Goal: Transaction & Acquisition: Book appointment/travel/reservation

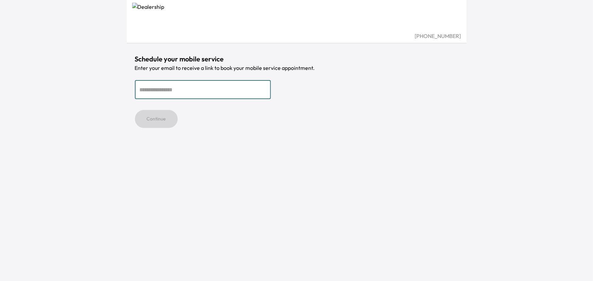
click at [223, 88] on input "email" at bounding box center [203, 89] width 136 height 19
type input "**********"
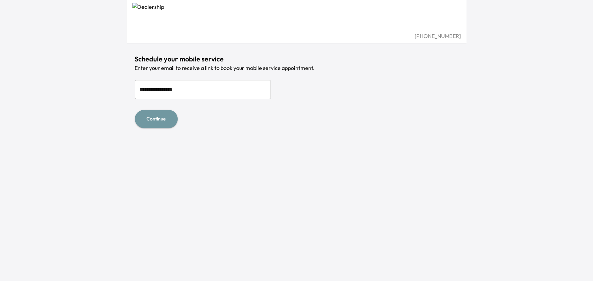
click at [159, 114] on button "Continue" at bounding box center [156, 119] width 43 height 18
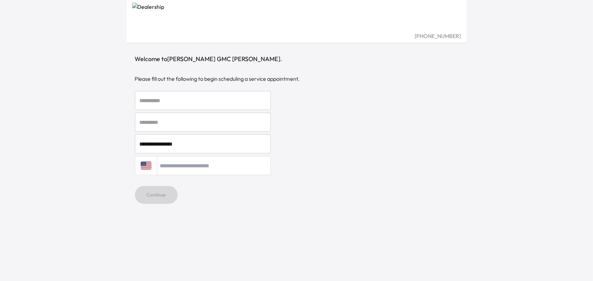
click at [181, 103] on input "text" at bounding box center [203, 100] width 136 height 19
type input "******"
type input "**********"
click at [162, 193] on button "Continue" at bounding box center [156, 195] width 43 height 18
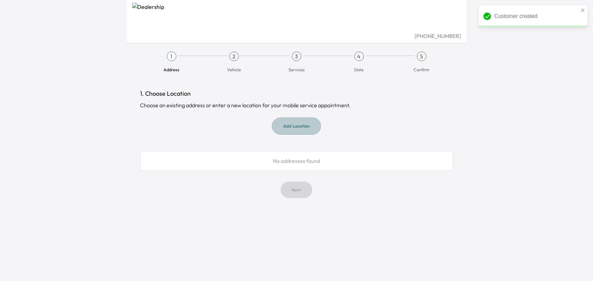
click at [312, 124] on button "Add Location" at bounding box center [296, 126] width 49 height 17
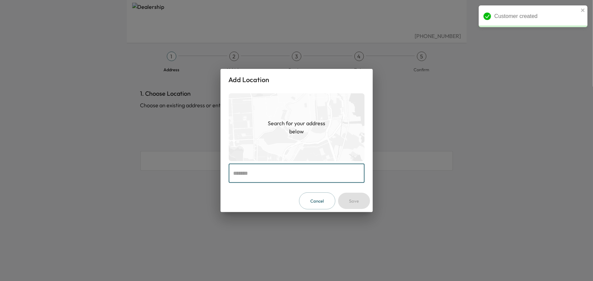
click at [282, 180] on input "text" at bounding box center [297, 173] width 136 height 19
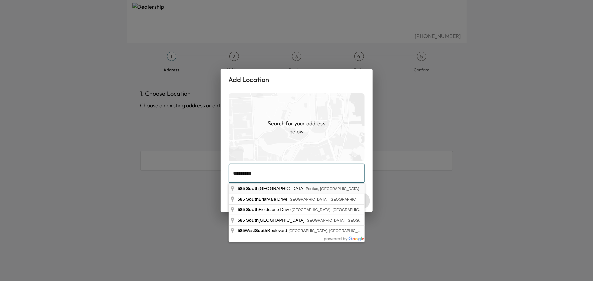
type input "**********"
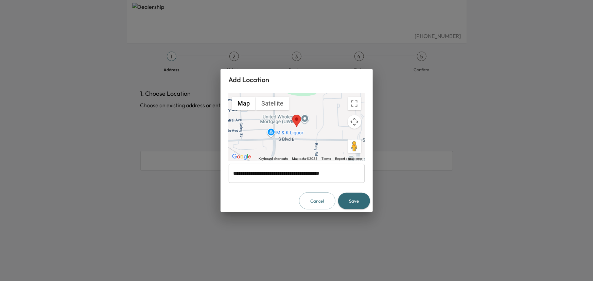
click at [350, 203] on button "Save" at bounding box center [354, 201] width 32 height 17
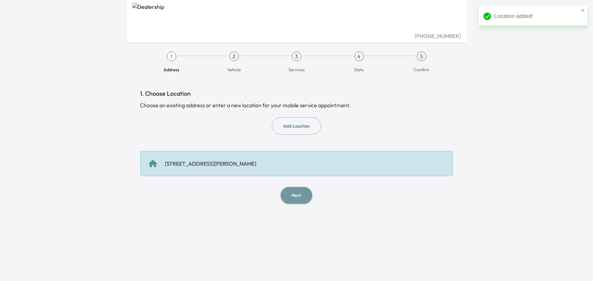
click at [293, 195] on button "Next" at bounding box center [297, 195] width 32 height 17
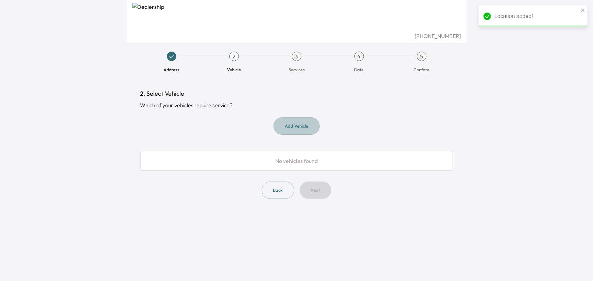
click at [308, 127] on button "Add Vehicle" at bounding box center [297, 126] width 46 height 17
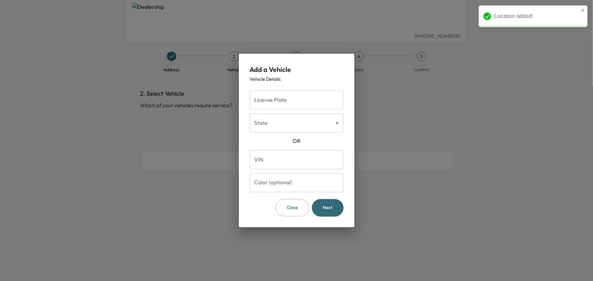
click at [272, 95] on div "License Plate License Plate" at bounding box center [297, 100] width 94 height 19
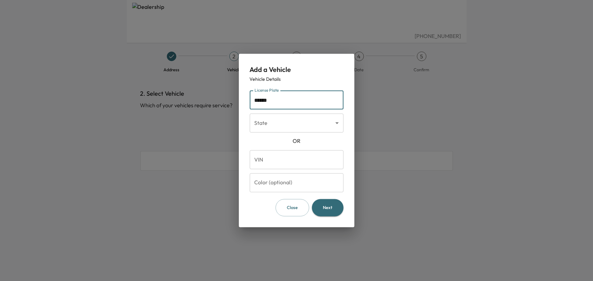
type input "******"
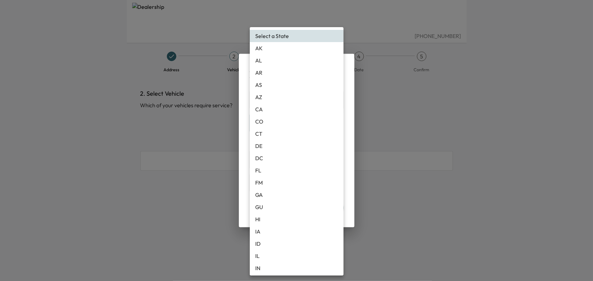
click at [276, 128] on body "[PHONE_NUMBER] Address 2 Vehicle 3 Services 4 Date 5 Confirm 2. Select Vehicle …" at bounding box center [296, 140] width 593 height 281
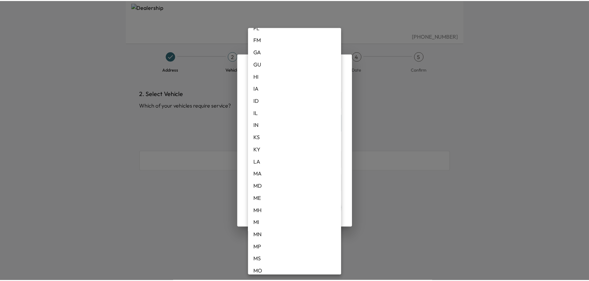
scroll to position [154, 0]
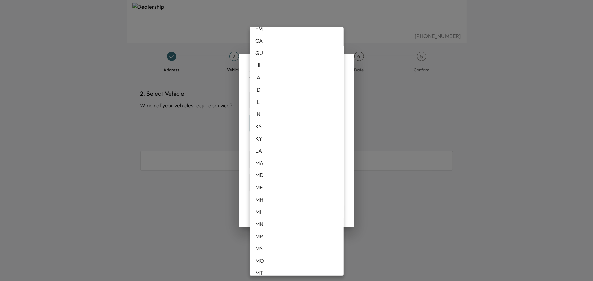
click at [275, 212] on li "MI" at bounding box center [297, 212] width 94 height 12
type input "**"
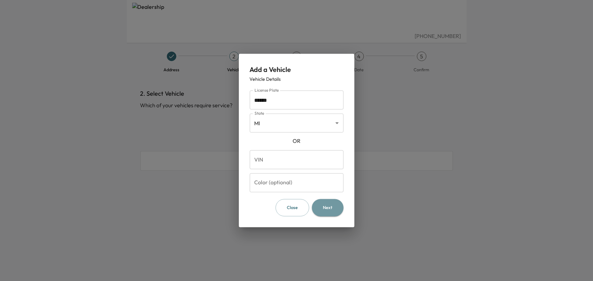
click at [326, 211] on button "Next" at bounding box center [328, 207] width 32 height 17
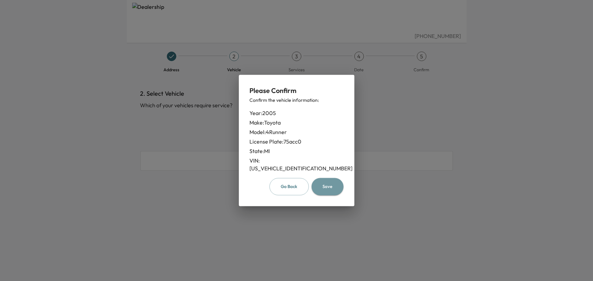
click at [332, 183] on button "Save" at bounding box center [328, 186] width 32 height 17
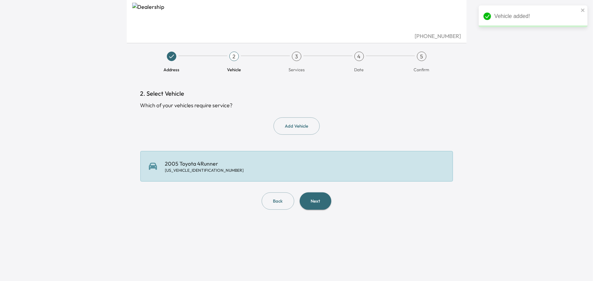
click at [317, 200] on button "Next" at bounding box center [316, 201] width 32 height 17
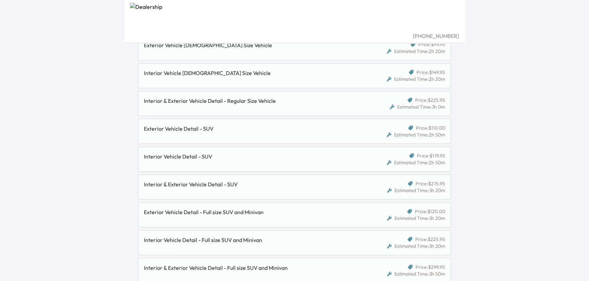
scroll to position [247, 0]
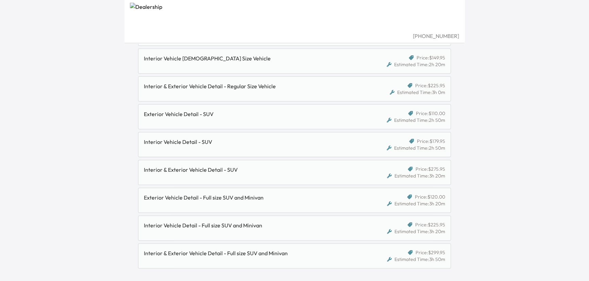
click at [248, 169] on div "Interior & Exterior Vehicle Detail - SUV" at bounding box center [254, 170] width 221 height 8
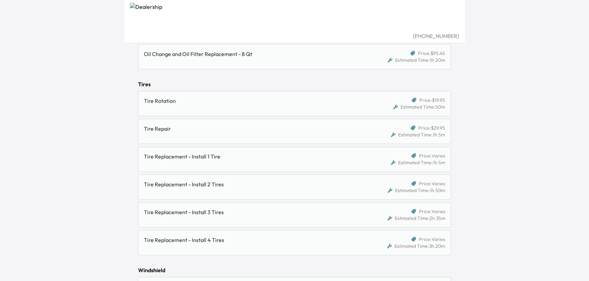
scroll to position [618, 0]
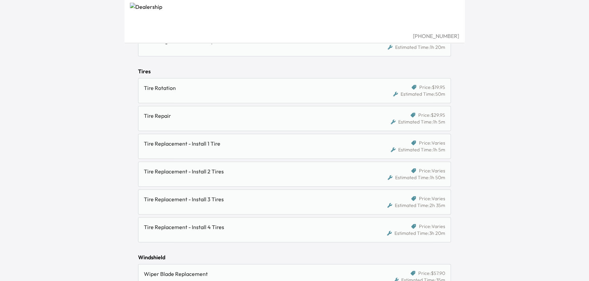
click at [223, 89] on div "Tire Rotation" at bounding box center [254, 88] width 221 height 8
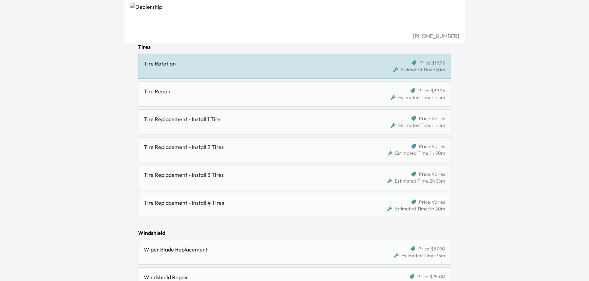
scroll to position [737, 0]
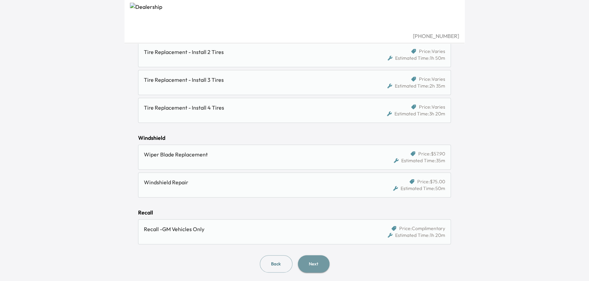
click at [321, 261] on button "Next" at bounding box center [314, 264] width 32 height 17
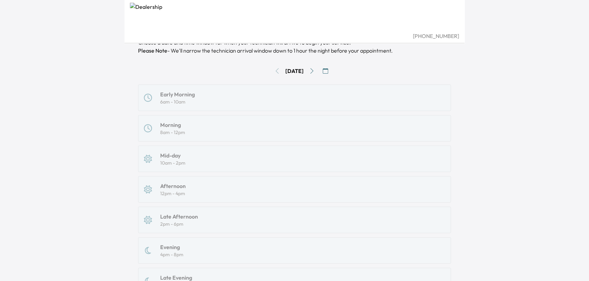
click at [314, 69] on icon "Go to next day" at bounding box center [311, 70] width 5 height 5
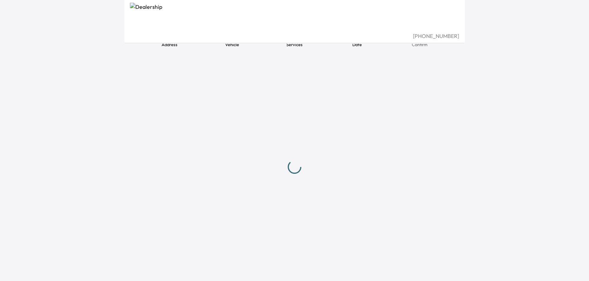
scroll to position [62, 0]
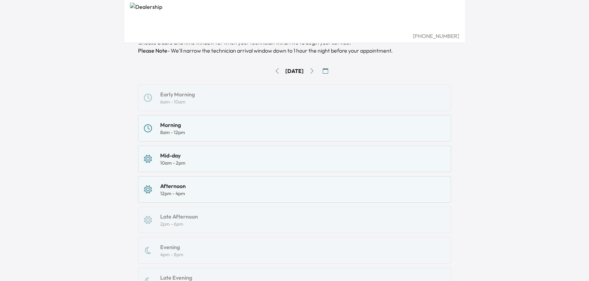
click at [220, 134] on div "Morning 8am - 12pm" at bounding box center [294, 128] width 301 height 15
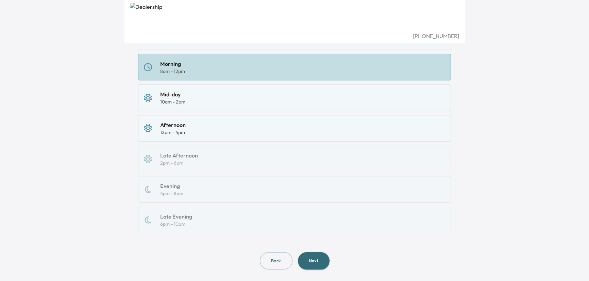
scroll to position [132, 0]
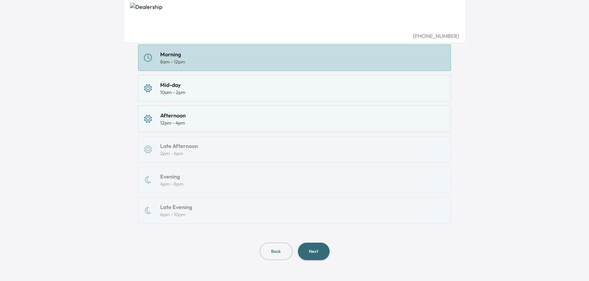
click at [308, 250] on button "Next" at bounding box center [314, 251] width 32 height 17
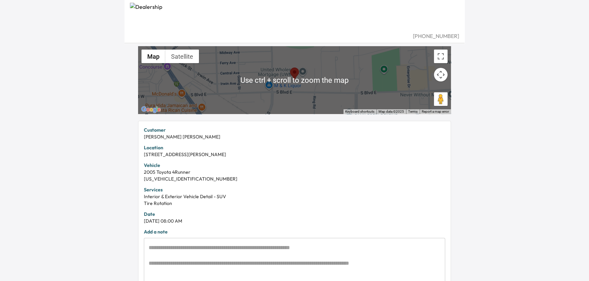
scroll to position [149, 0]
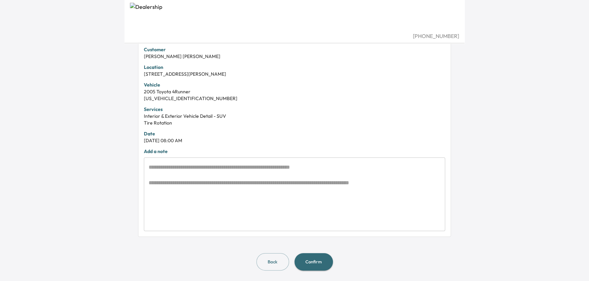
click at [380, 201] on textarea at bounding box center [295, 194] width 292 height 63
drag, startPoint x: 431, startPoint y: 242, endPoint x: 426, endPoint y: 245, distance: 5.4
click at [431, 242] on div "5. Appointment Summary Review your details and include any notes for your techn…" at bounding box center [294, 105] width 313 height 331
click at [316, 263] on button "Confirm" at bounding box center [313, 262] width 38 height 17
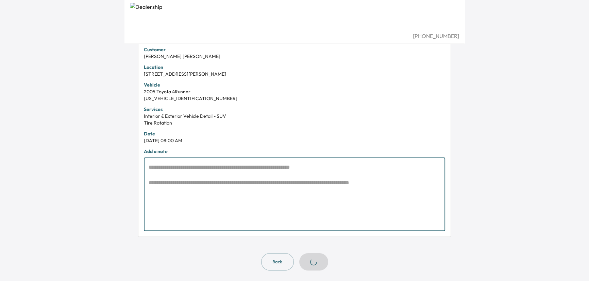
drag, startPoint x: 285, startPoint y: 169, endPoint x: 289, endPoint y: 175, distance: 6.5
click at [285, 170] on textarea at bounding box center [295, 194] width 292 height 63
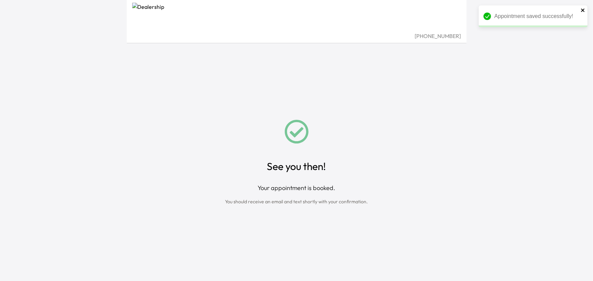
click at [583, 10] on icon "close" at bounding box center [583, 9] width 5 height 5
